Goal: Information Seeking & Learning: Learn about a topic

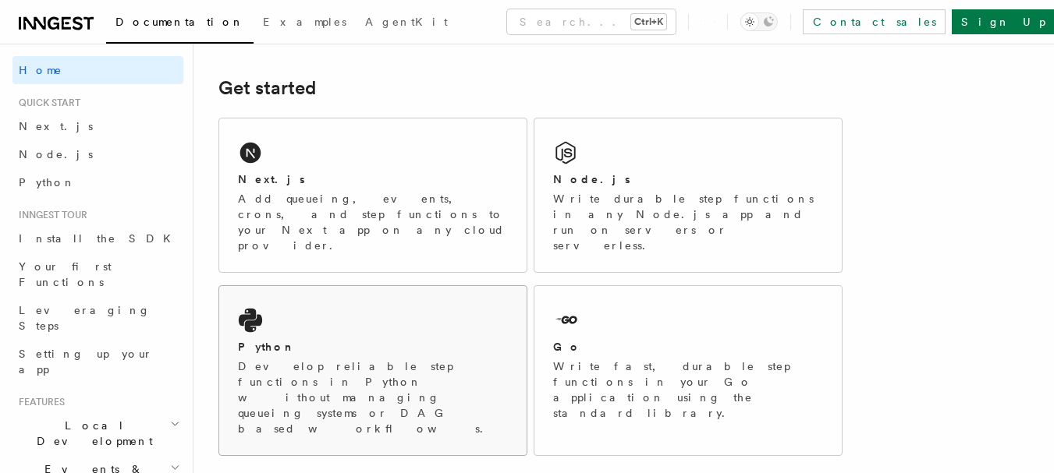
scroll to position [234, 0]
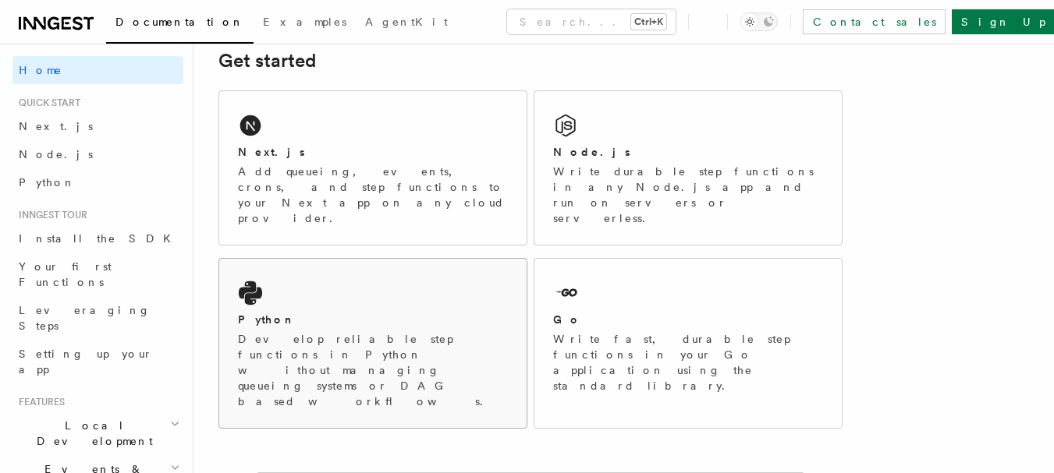
click at [383, 312] on div "Python Develop reliable step functions in Python without managing queueing syst…" at bounding box center [373, 360] width 270 height 97
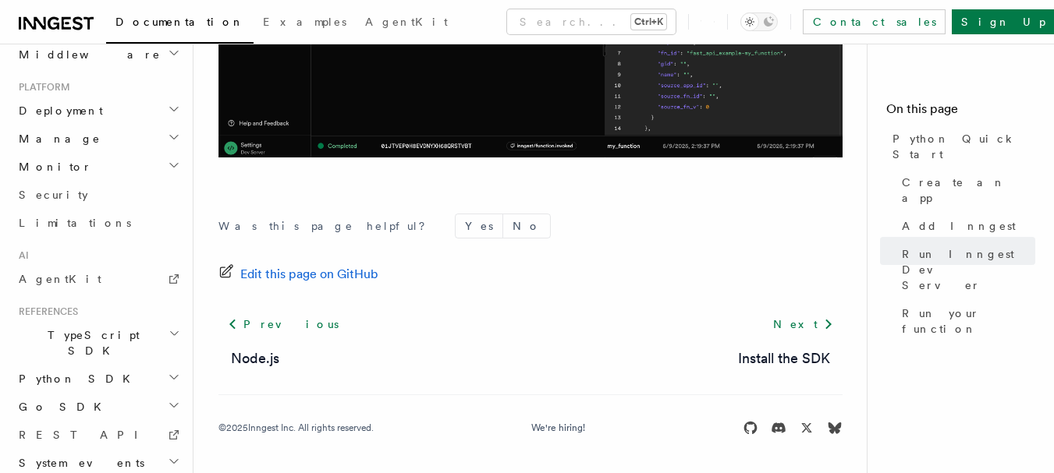
scroll to position [774, 0]
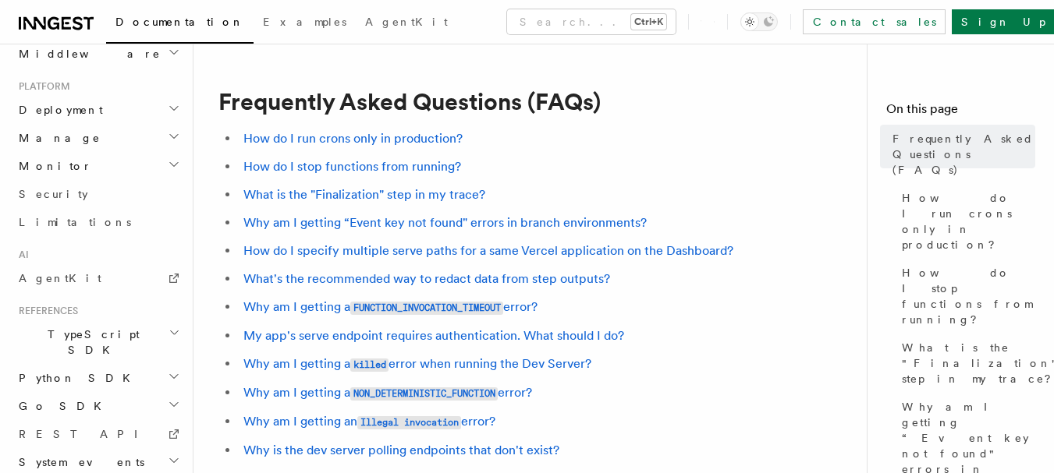
drag, startPoint x: 380, startPoint y: 329, endPoint x: 632, endPoint y: 161, distance: 302.6
click at [632, 161] on li "How do I stop functions from running?" at bounding box center [541, 167] width 604 height 22
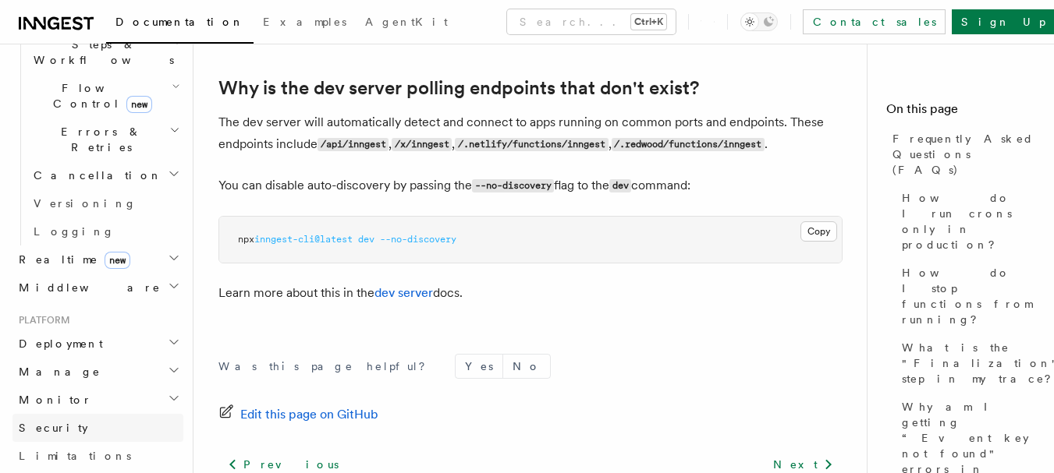
scroll to position [463, 0]
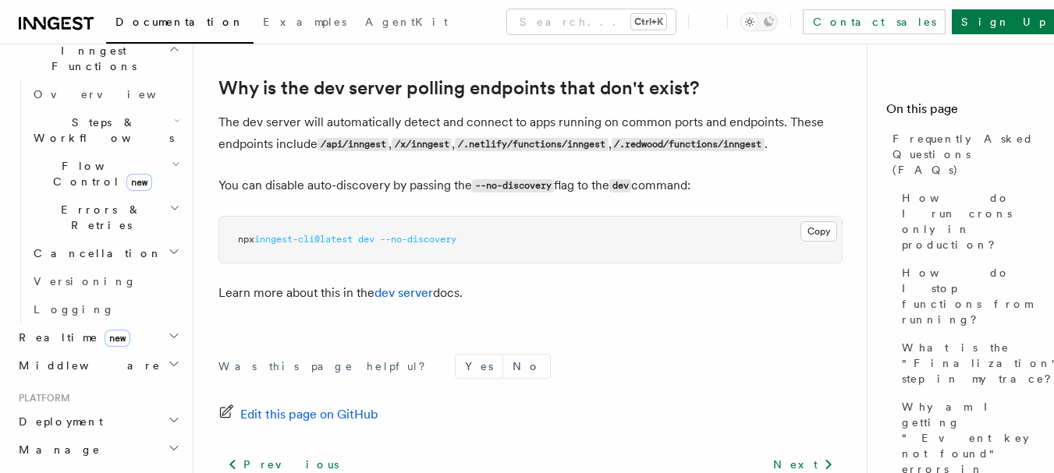
click at [83, 408] on h2 "Deployment" at bounding box center [97, 422] width 171 height 28
click at [161, 436] on link "Overview" at bounding box center [105, 450] width 156 height 28
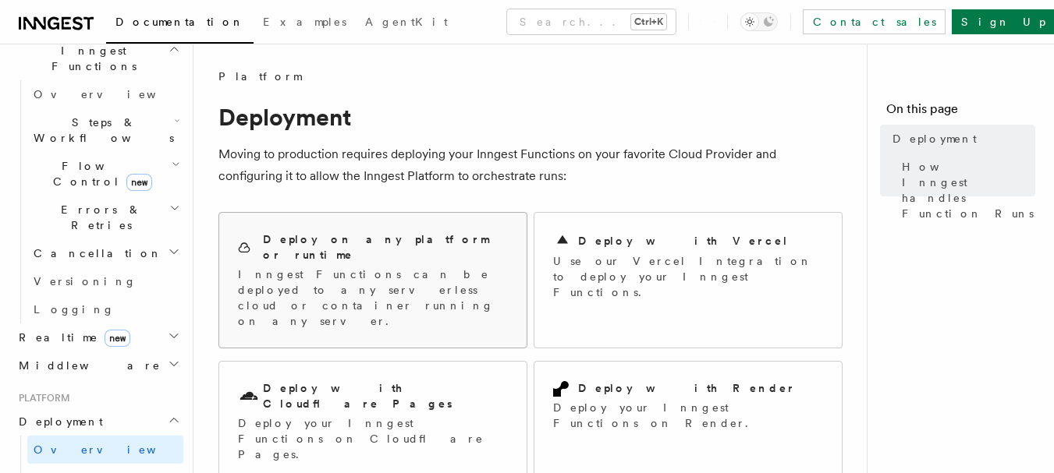
click at [470, 296] on div "Deploy on any platform or runtime Inngest Functions can be deployed to any serv…" at bounding box center [372, 280] width 307 height 135
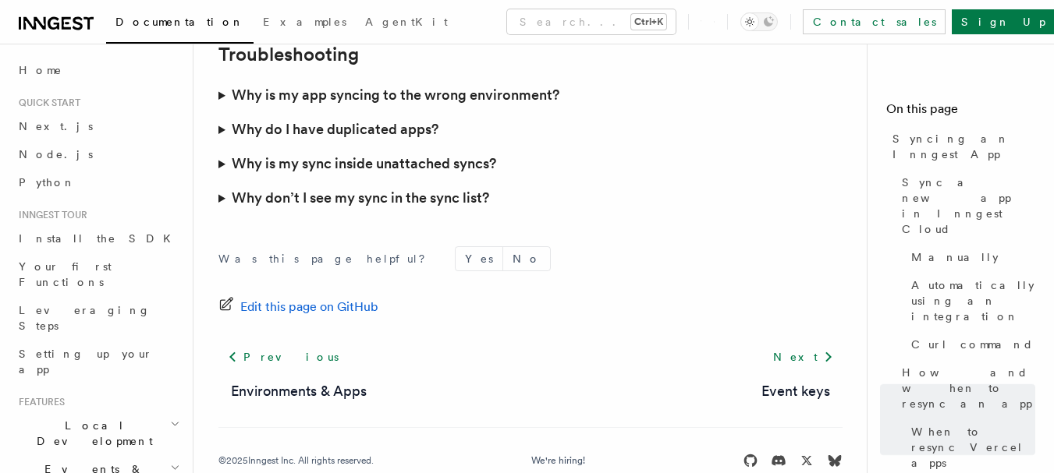
scroll to position [4706, 0]
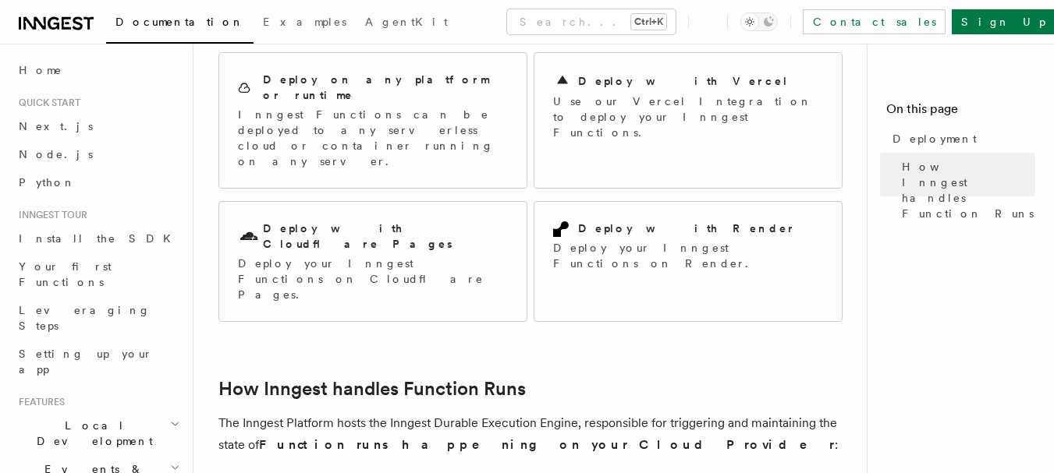
scroll to position [156, 0]
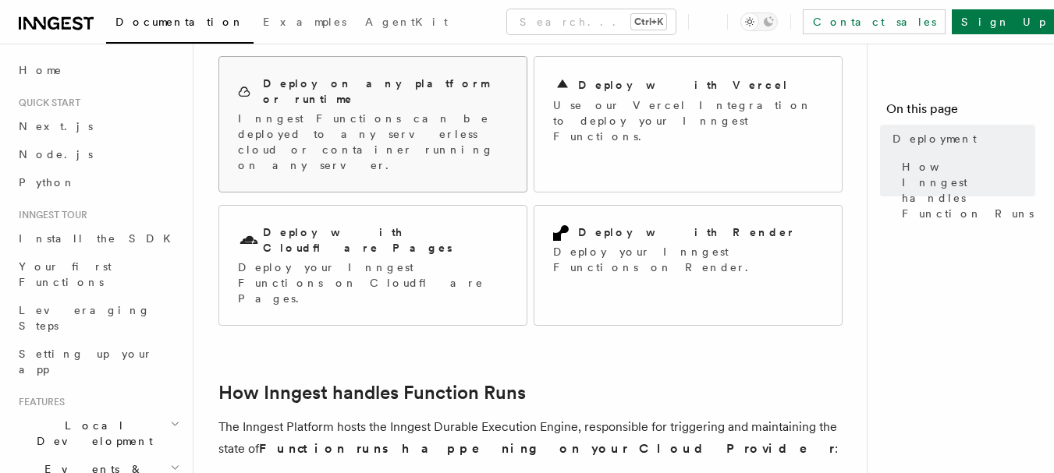
click at [410, 142] on div "Deploy on any platform or runtime Inngest Functions can be deployed to any serv…" at bounding box center [372, 124] width 307 height 135
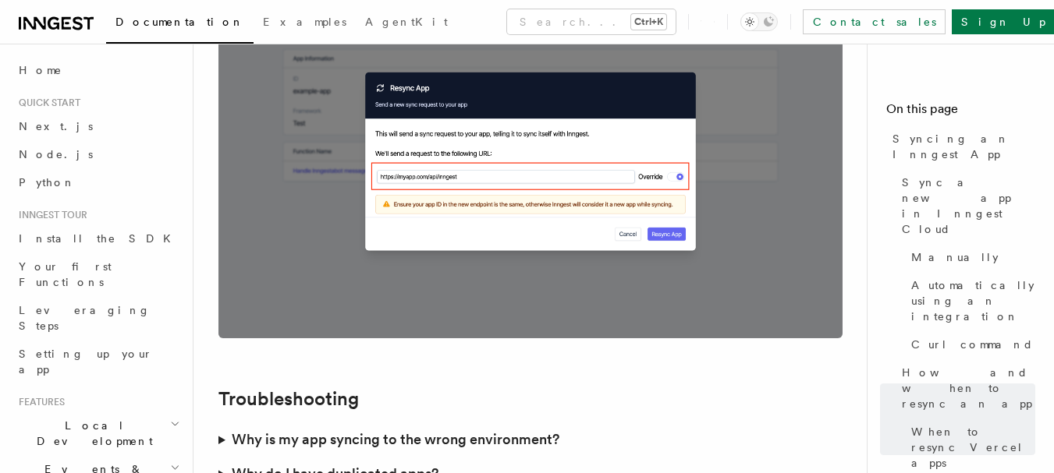
scroll to position [4602, 0]
